Goal: Task Accomplishment & Management: Use online tool/utility

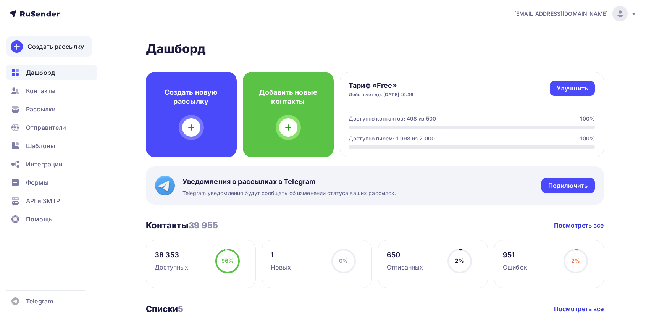
click at [66, 43] on div "Создать рассылку" at bounding box center [55, 46] width 56 height 9
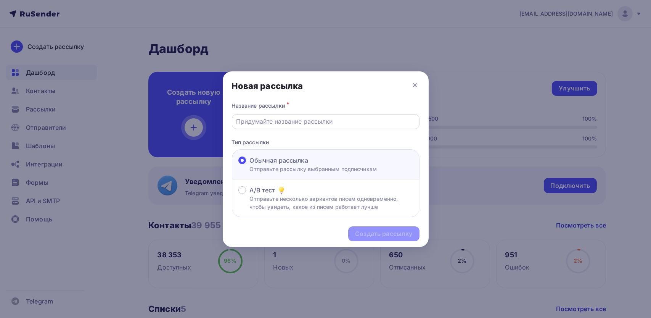
click at [313, 124] on input "text" at bounding box center [325, 121] width 179 height 9
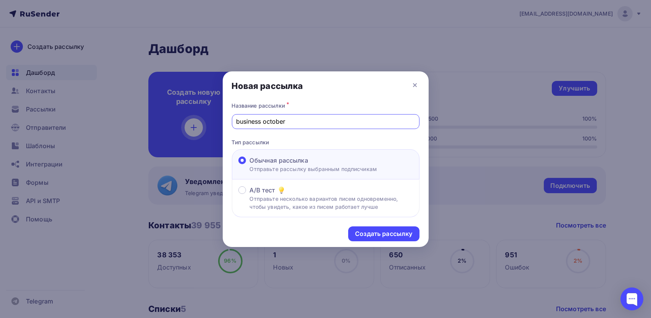
click at [254, 115] on div "business october" at bounding box center [326, 121] width 188 height 15
click at [254, 120] on input "business october" at bounding box center [325, 121] width 179 height 9
click at [248, 123] on input "business october" at bounding box center [325, 121] width 179 height 9
click at [254, 123] on input "business october" at bounding box center [325, 121] width 179 height 9
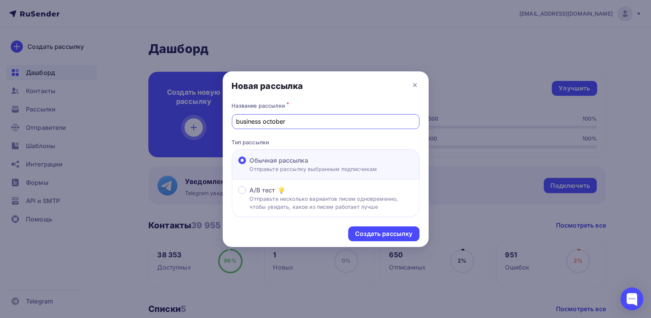
click at [254, 123] on input "business october" at bounding box center [325, 121] width 179 height 9
paste input "studio"
type input "business studio october"
click at [388, 235] on div "Создать рассылку" at bounding box center [383, 233] width 57 height 9
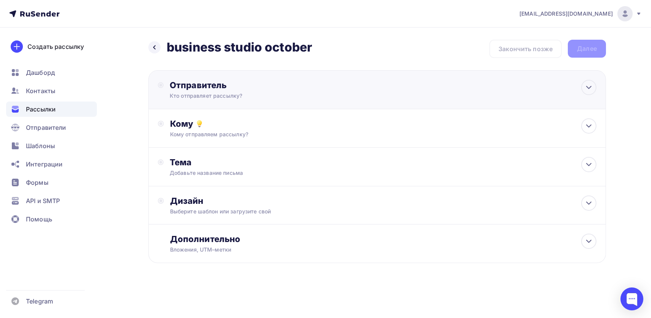
click at [198, 89] on div "Отправитель" at bounding box center [252, 85] width 165 height 11
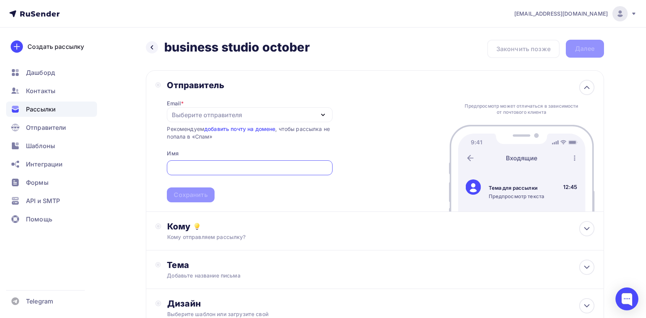
click at [200, 113] on div "Выберите отправителя" at bounding box center [207, 114] width 70 height 9
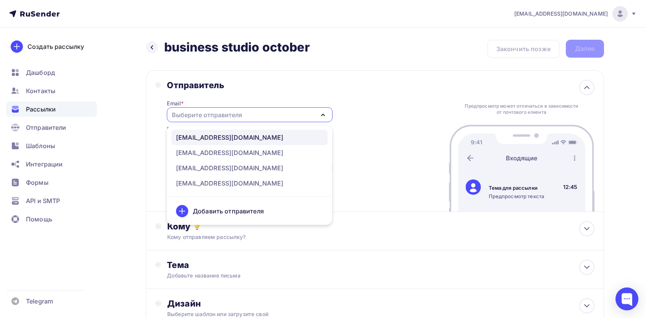
click at [209, 139] on div "[EMAIL_ADDRESS][DOMAIN_NAME]" at bounding box center [229, 137] width 107 height 9
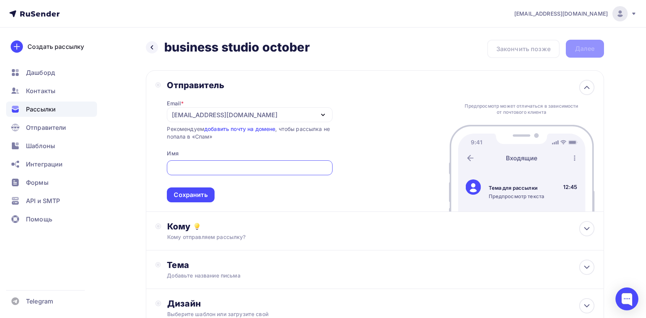
click at [187, 165] on input "text" at bounding box center [249, 167] width 156 height 9
click at [218, 167] on input "text" at bounding box center [249, 167] width 156 height 9
paste input "Liner"
type input "Liner"
click at [193, 186] on span "Liner Сохранить" at bounding box center [249, 179] width 165 height 45
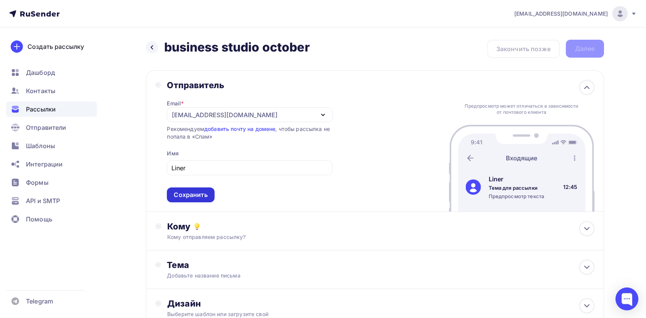
click at [188, 195] on div "Сохранить" at bounding box center [191, 194] width 34 height 9
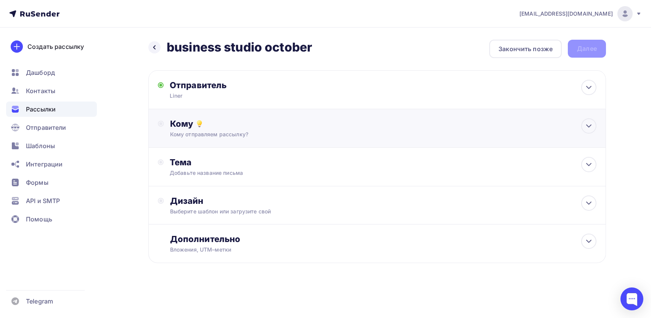
click at [198, 133] on div "Кому отправляем рассылку?" at bounding box center [362, 134] width 384 height 8
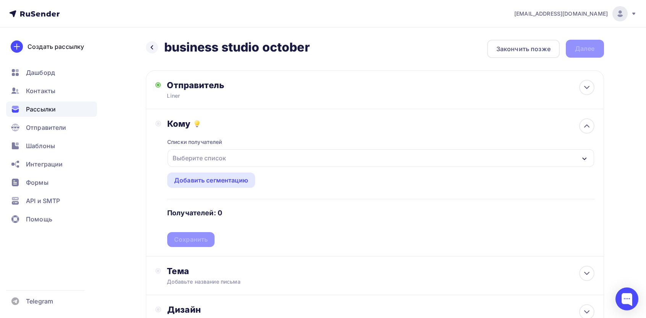
click at [209, 171] on div "Списки получателей Выберите список Все списки id 3 подписчики + покупатели курс…" at bounding box center [380, 188] width 427 height 118
click at [218, 156] on div "Выберите список" at bounding box center [199, 158] width 60 height 14
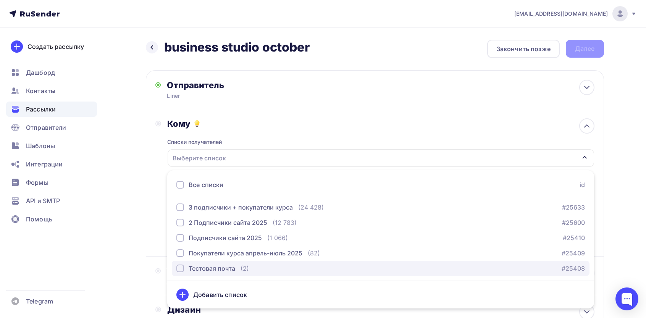
click at [216, 270] on div "Тестовая почта" at bounding box center [211, 268] width 47 height 9
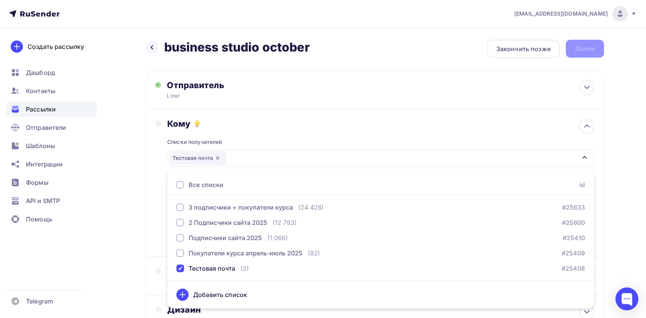
click at [143, 233] on div "Назад business studio october business studio october Закончить позже Далее Отп…" at bounding box center [322, 223] width 625 height 393
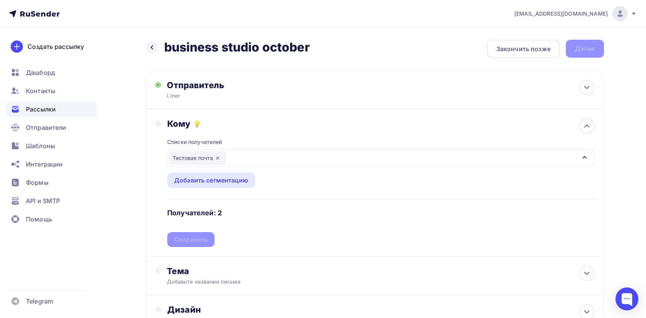
click at [191, 242] on div "Списки получателей Тестовая почта Все списки id 3 подписчики + покупатели курса…" at bounding box center [380, 188] width 427 height 118
click at [201, 237] on div "Сохранить" at bounding box center [191, 239] width 34 height 9
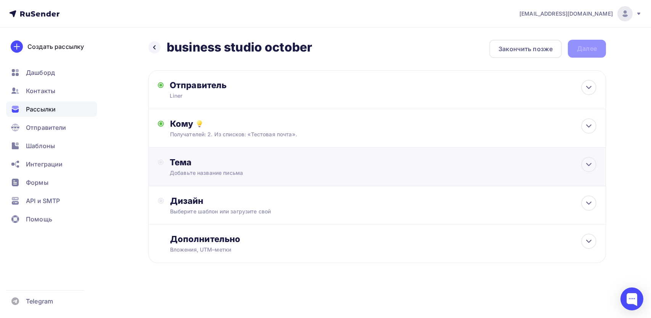
click at [202, 172] on div "Добавьте название письма" at bounding box center [238, 173] width 136 height 8
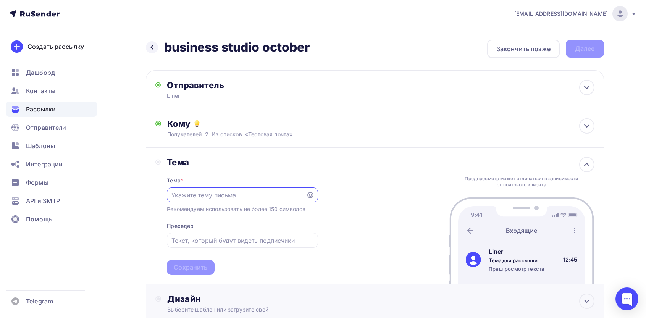
click at [201, 300] on div "Дизайн" at bounding box center [380, 298] width 427 height 11
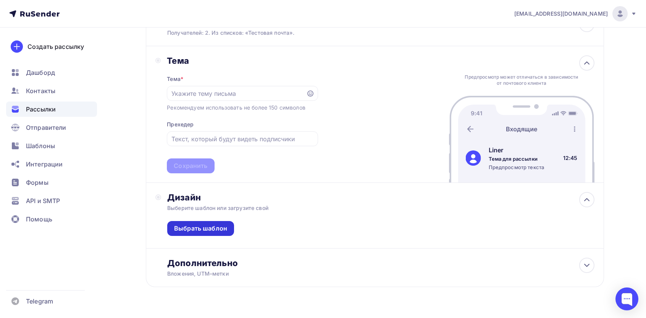
click at [199, 229] on div "Выбрать шаблон" at bounding box center [200, 228] width 53 height 9
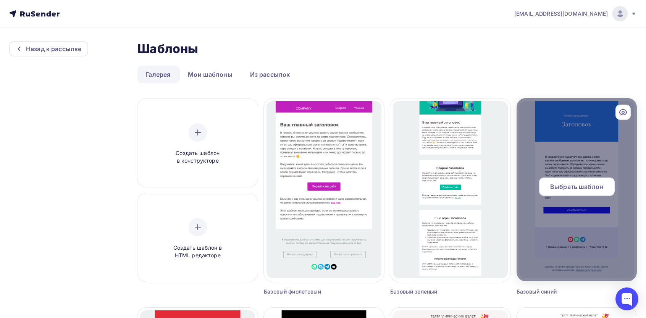
click at [572, 181] on div "Выбрать шаблон" at bounding box center [577, 186] width 76 height 18
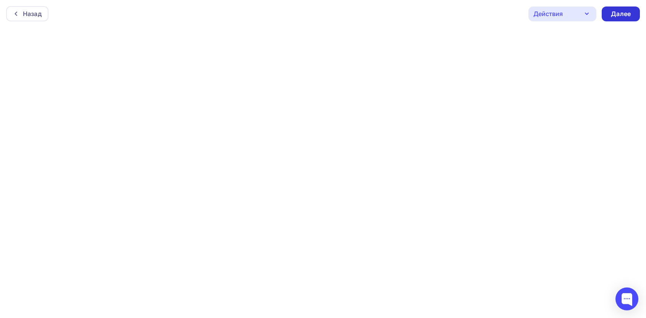
click at [616, 11] on div "Далее" at bounding box center [621, 14] width 20 height 9
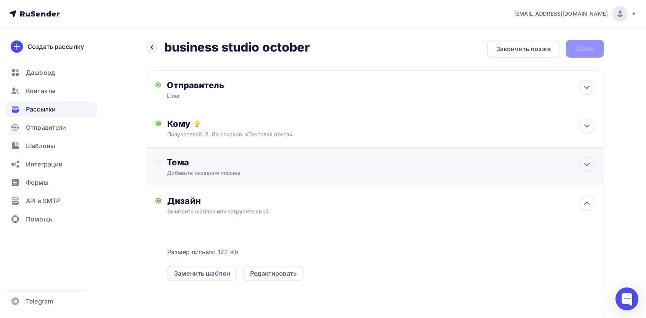
click at [255, 169] on div "Добавьте название письма" at bounding box center [235, 173] width 136 height 8
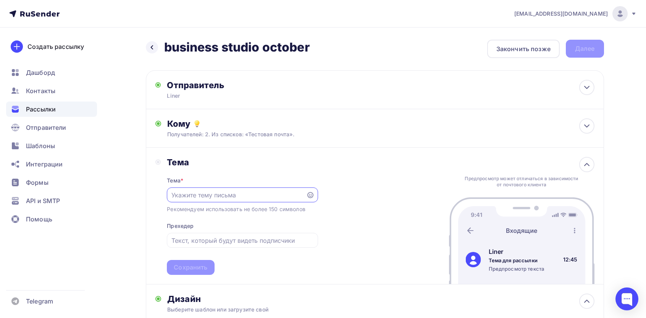
paste input "Что вы получите обратившись к нам?"
type input "Что вы получите обратившись к нам?"
click at [239, 236] on input "text" at bounding box center [242, 240] width 142 height 9
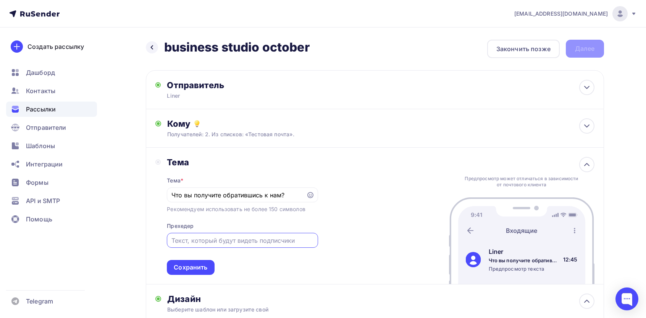
paste input "Мы находим индивидуальный подход к каждому ученику! Индивидуально подобранные п…"
type input "Мы находим индивидуальный подход к каждому ученику! Индивидуально подобранные п…"
click at [202, 266] on div "Сохранить" at bounding box center [191, 267] width 34 height 9
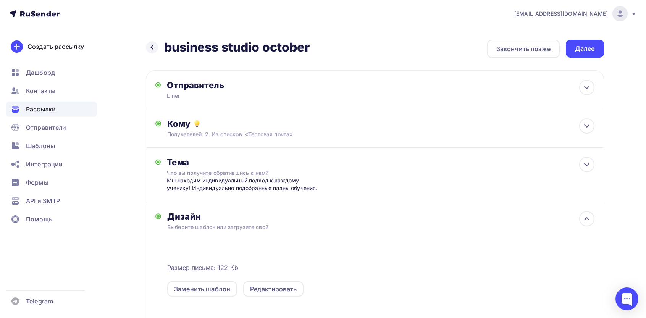
click at [578, 39] on div "Назад business studio october business studio october Закончить позже Далее Отп…" at bounding box center [322, 242] width 625 height 431
click at [577, 61] on div "Назад business studio october business studio october Закончить позже Далее Отп…" at bounding box center [375, 234] width 458 height 388
click at [582, 53] on div "Далее" at bounding box center [585, 48] width 20 height 9
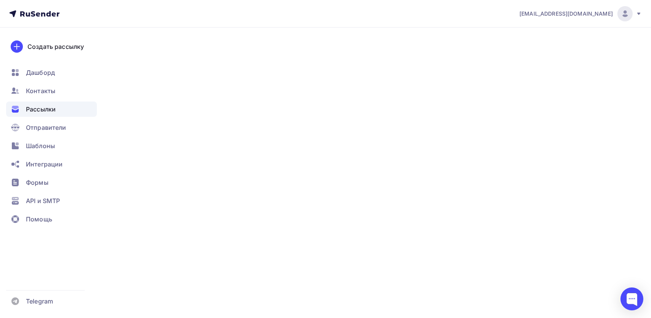
click at [578, 35] on div at bounding box center [325, 159] width 651 height 318
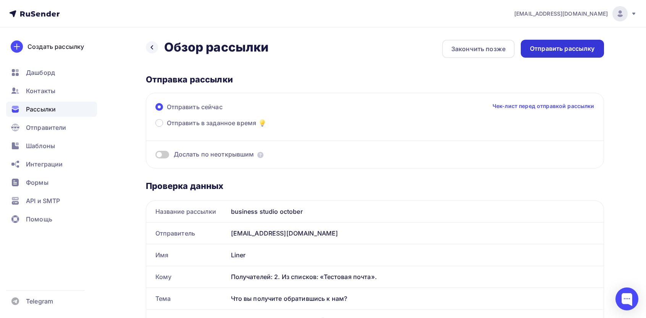
click at [573, 47] on div "Отправить рассылку" at bounding box center [562, 48] width 65 height 9
